Goal: Information Seeking & Learning: Find specific page/section

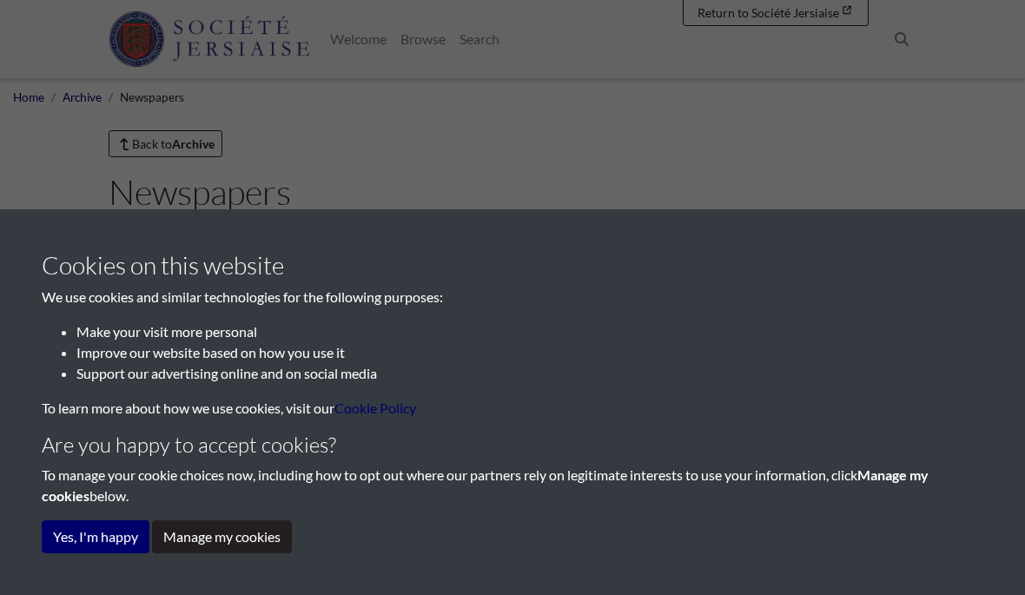
click at [84, 539] on button "Yes, I'm happy" at bounding box center [96, 536] width 108 height 33
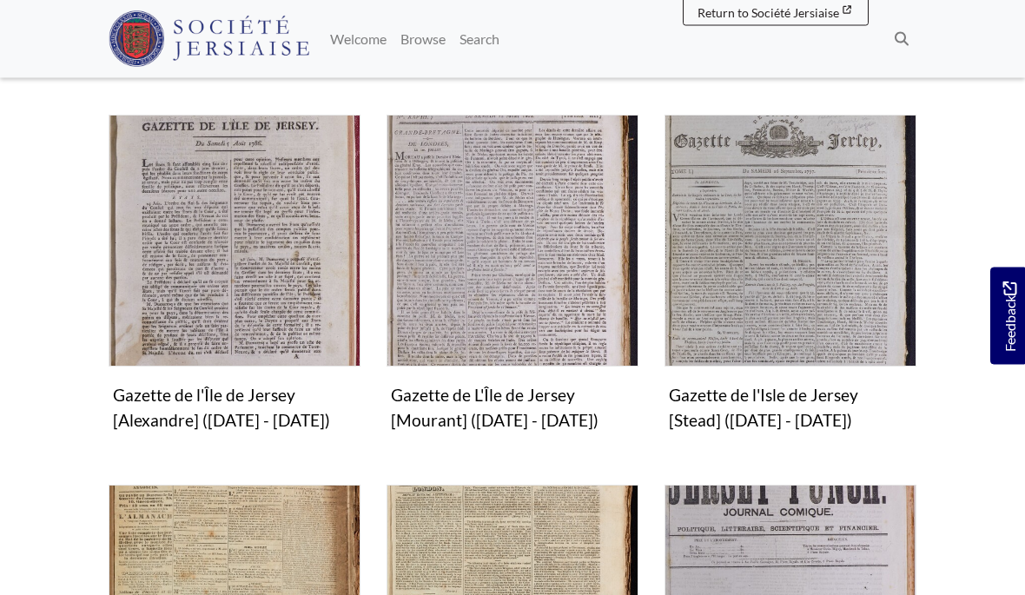
scroll to position [893, 0]
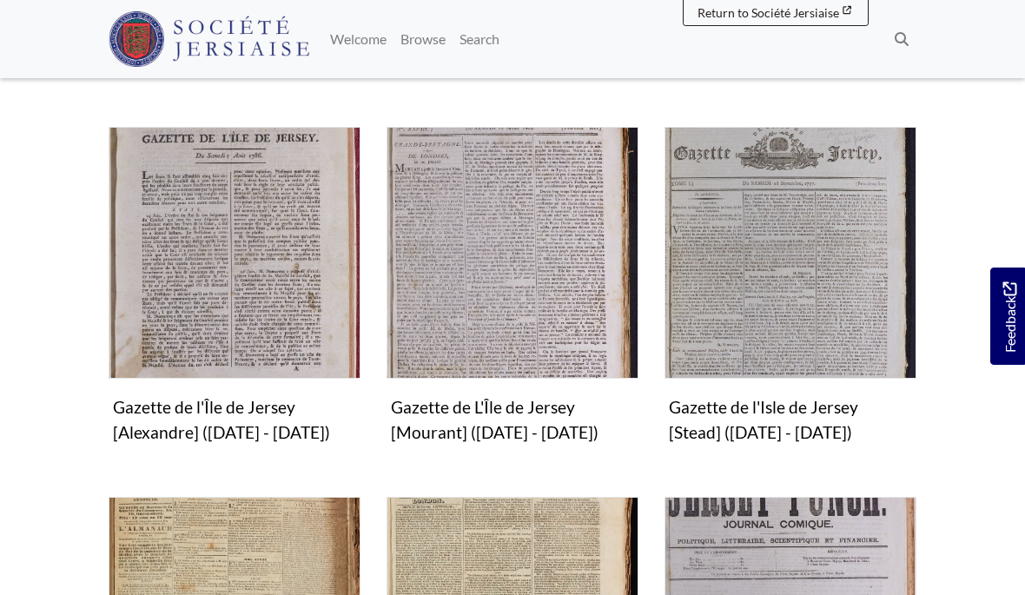
click at [180, 232] on img "Subcollection" at bounding box center [235, 253] width 252 height 252
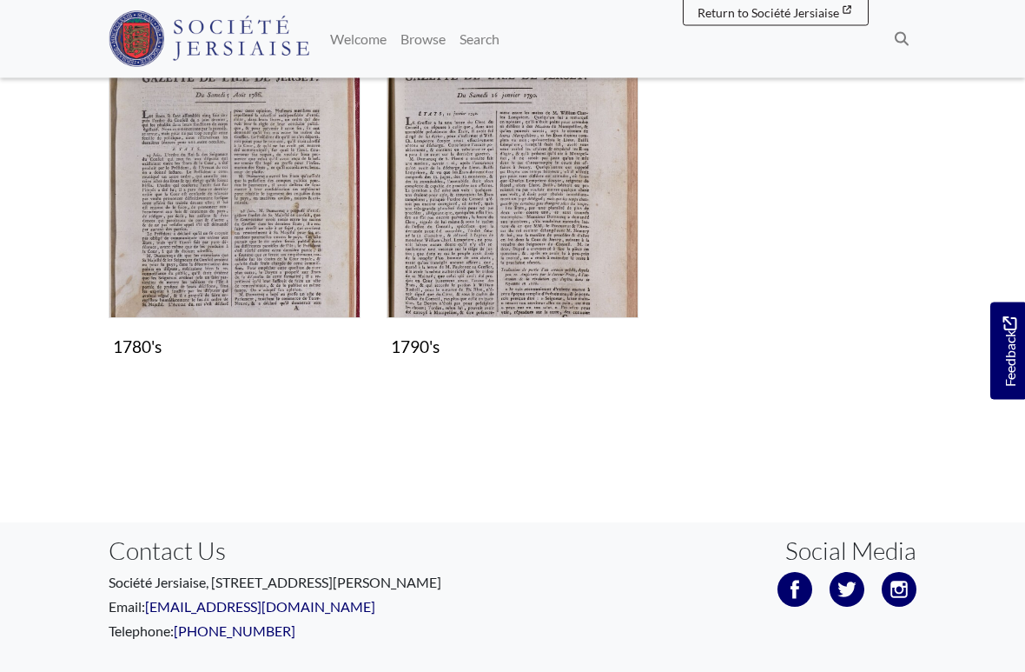
scroll to position [353, 0]
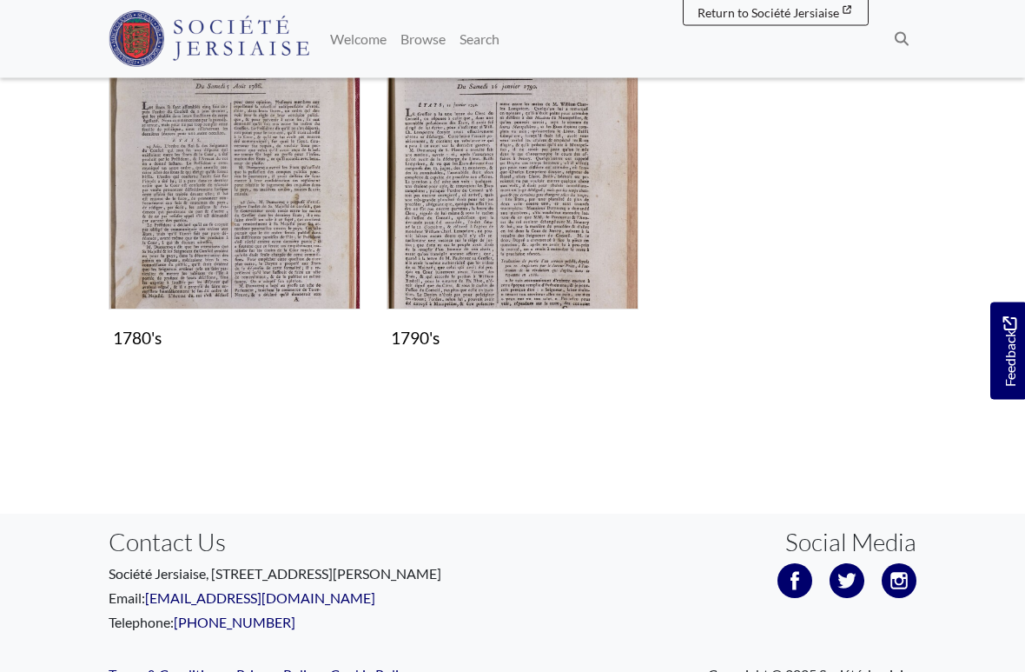
click at [456, 216] on img "Subcollection" at bounding box center [513, 184] width 252 height 252
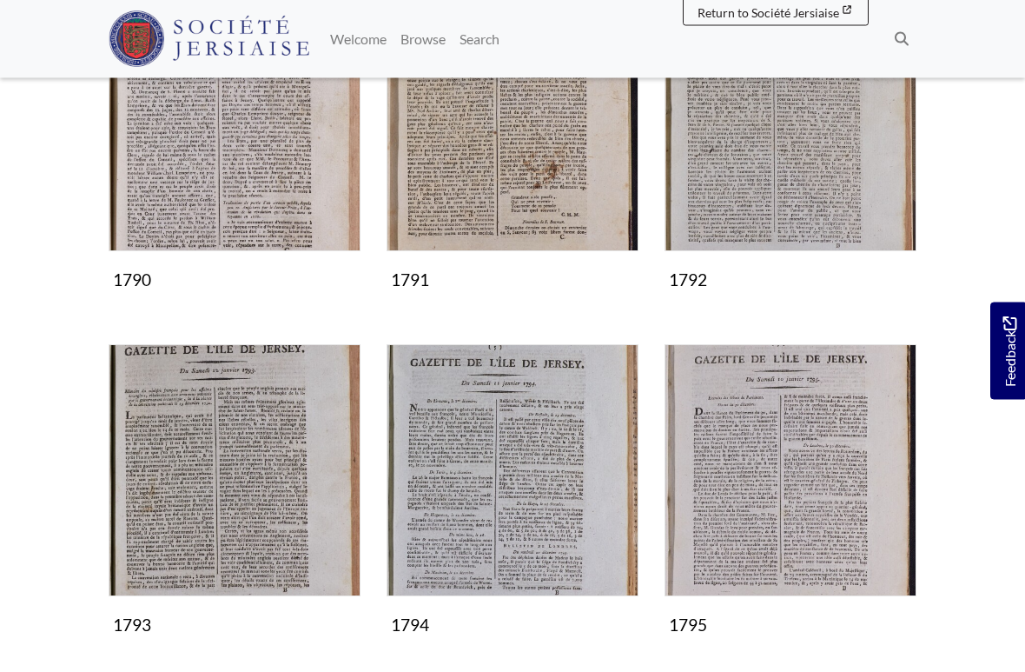
scroll to position [370, 0]
click at [179, 196] on img "Subcollection" at bounding box center [235, 125] width 252 height 252
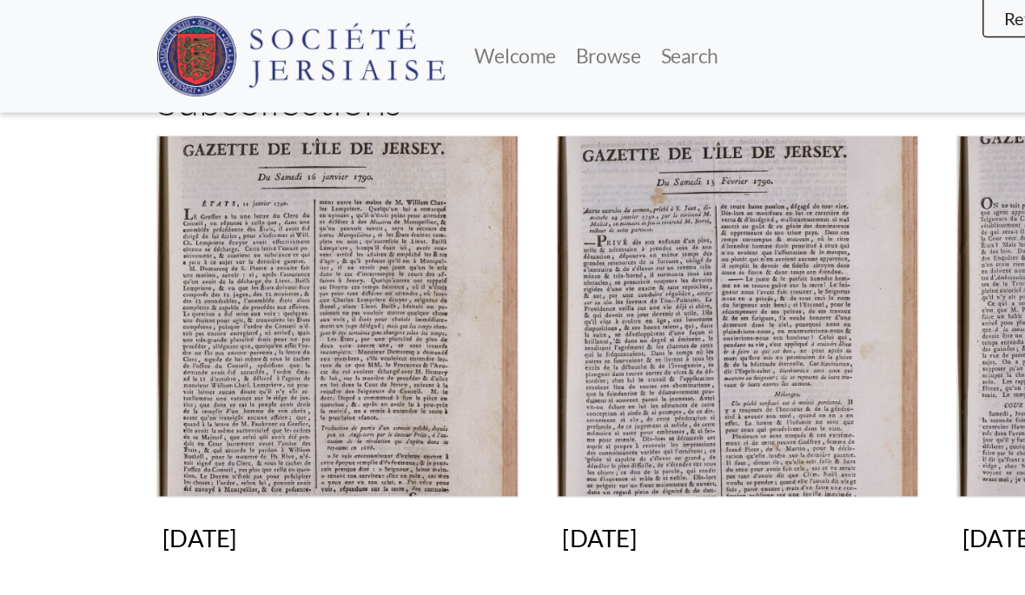
scroll to position [275, 0]
click at [301, 265] on img "Subcollection" at bounding box center [235, 220] width 252 height 252
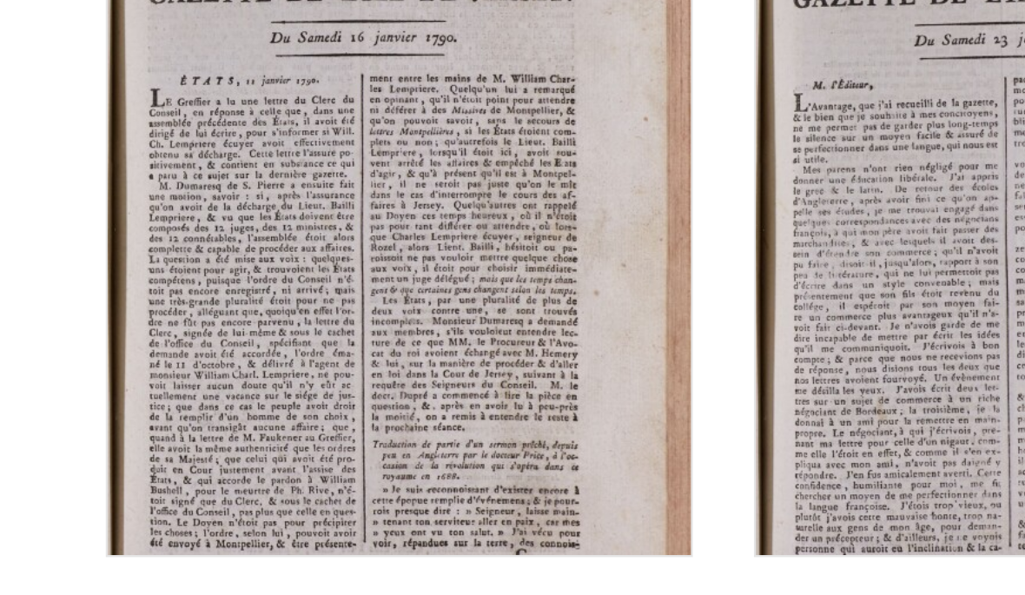
scroll to position [191, 0]
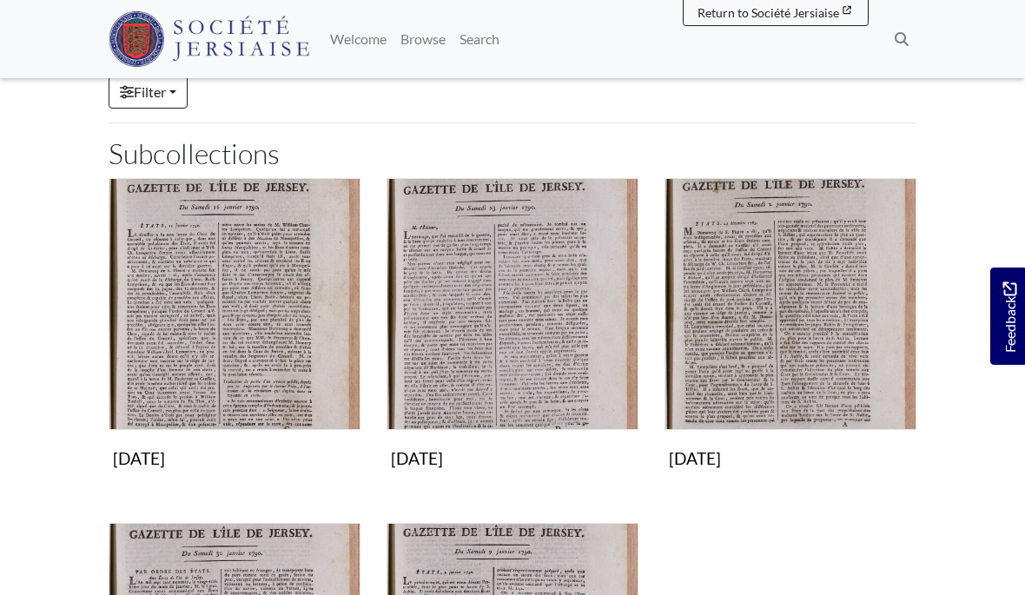
click at [329, 370] on img "Subcollection" at bounding box center [235, 304] width 252 height 252
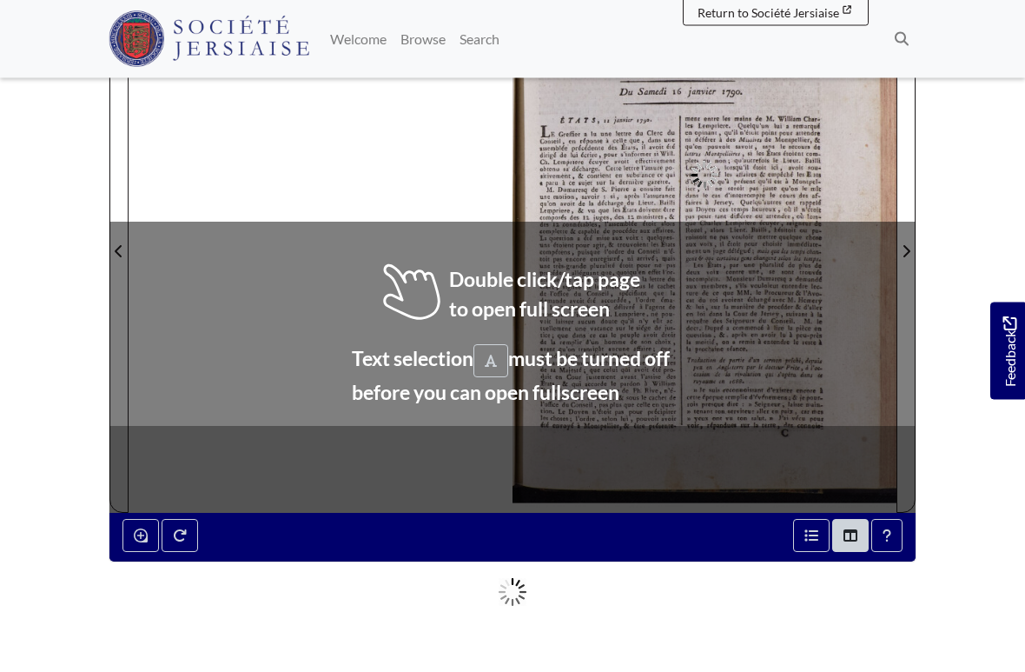
scroll to position [302, 0]
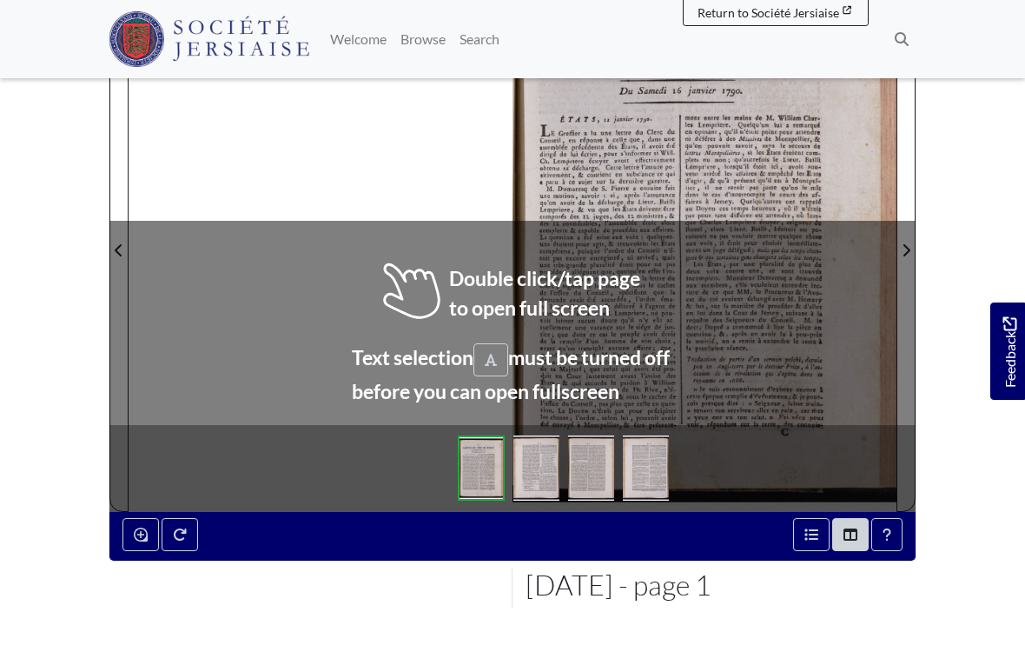
click at [764, 187] on div at bounding box center [705, 239] width 384 height 543
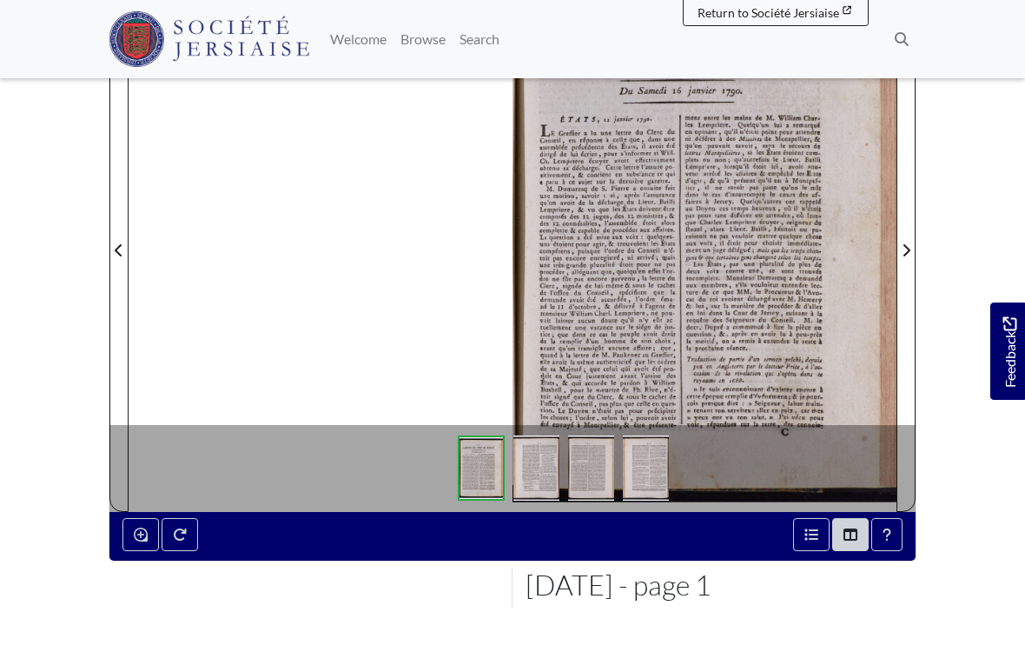
click at [717, 322] on div at bounding box center [705, 239] width 384 height 543
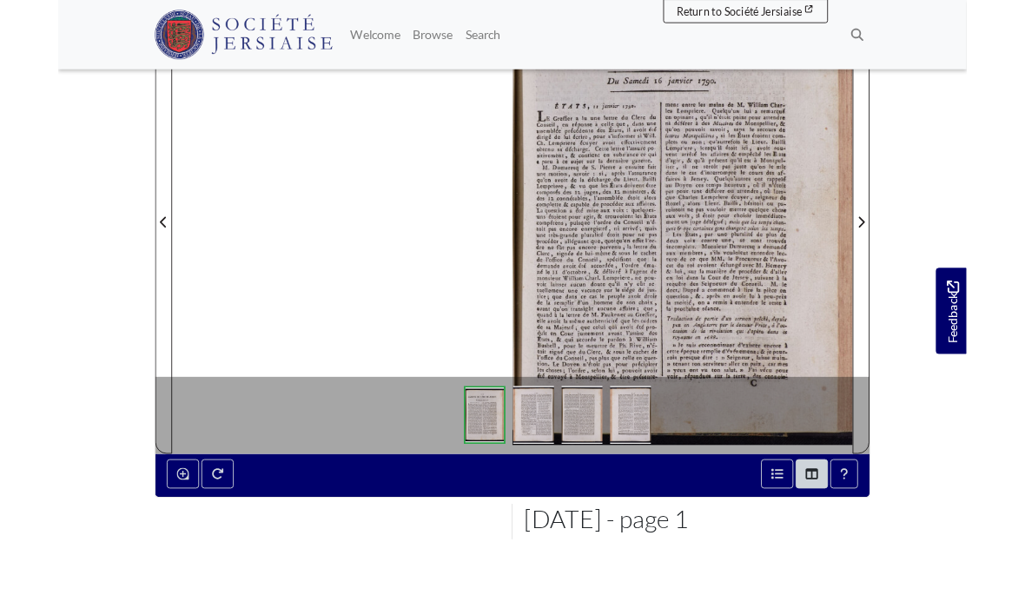
scroll to position [301, 0]
